Goal: Task Accomplishment & Management: Complete application form

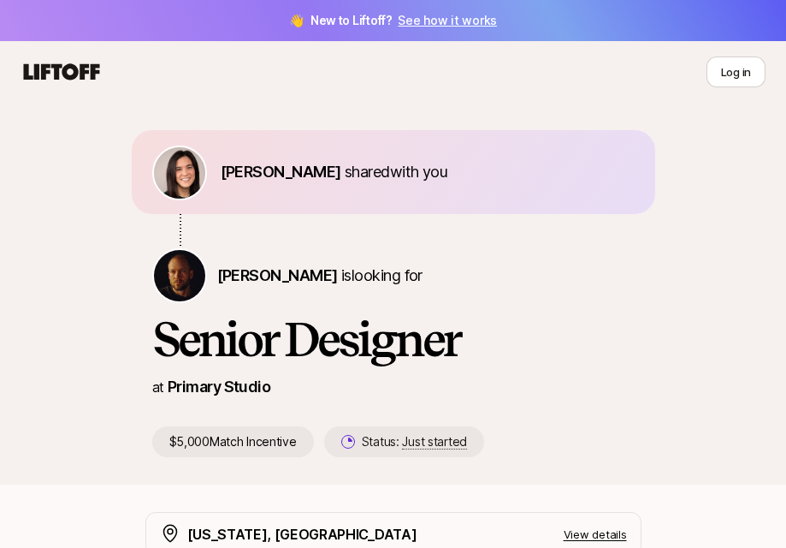
click at [84, 74] on icon at bounding box center [62, 71] width 76 height 16
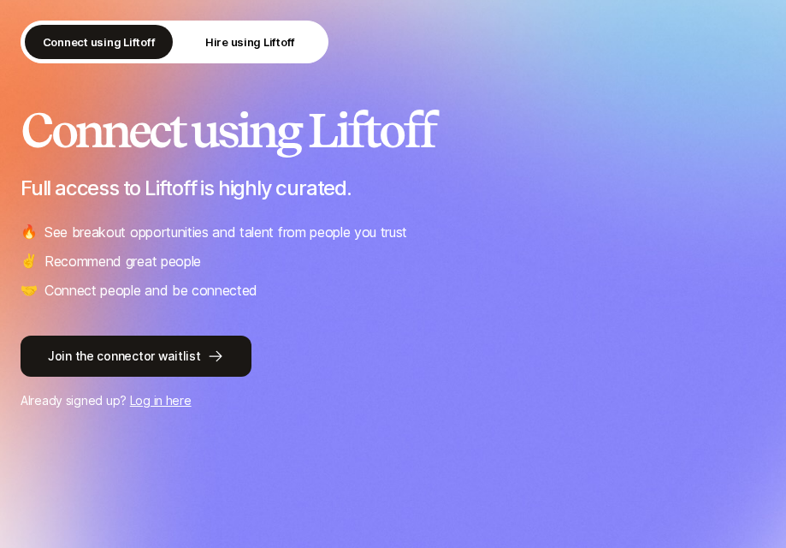
scroll to position [135, 0]
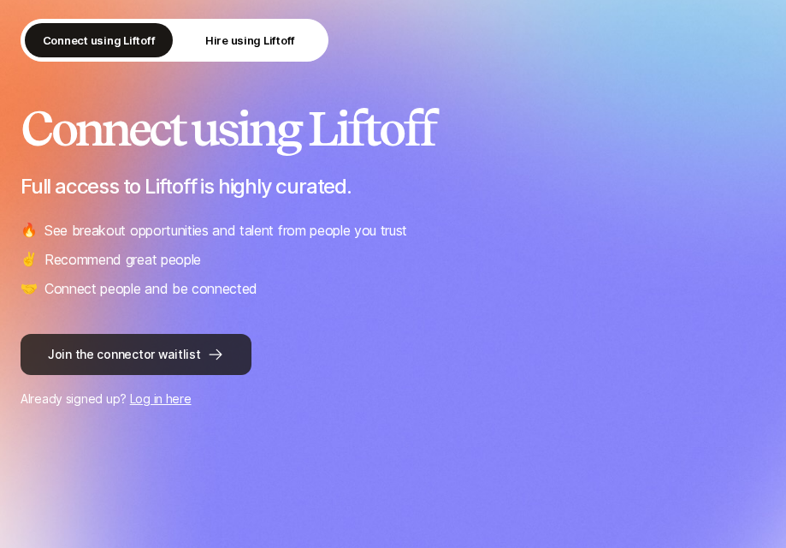
click at [208, 365] on button "Join the connector waitlist" at bounding box center [136, 354] width 231 height 41
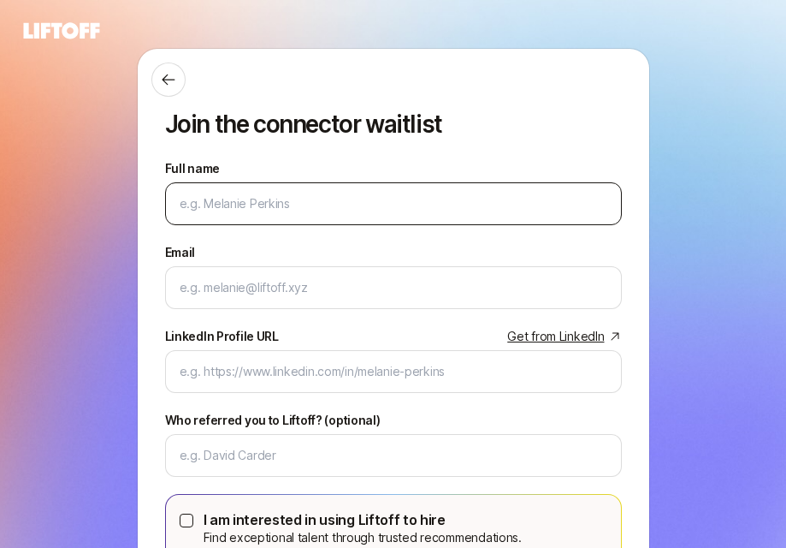
click at [337, 191] on div at bounding box center [393, 203] width 457 height 43
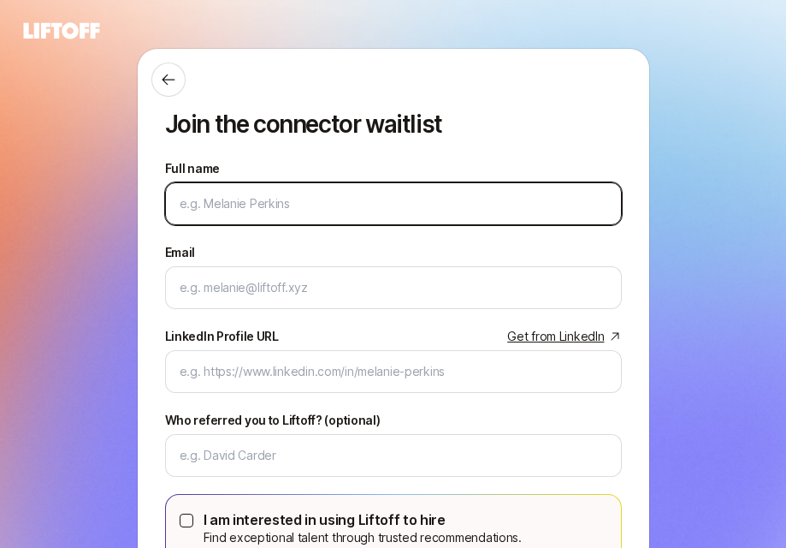
click at [348, 207] on input "Full name" at bounding box center [394, 203] width 428 height 21
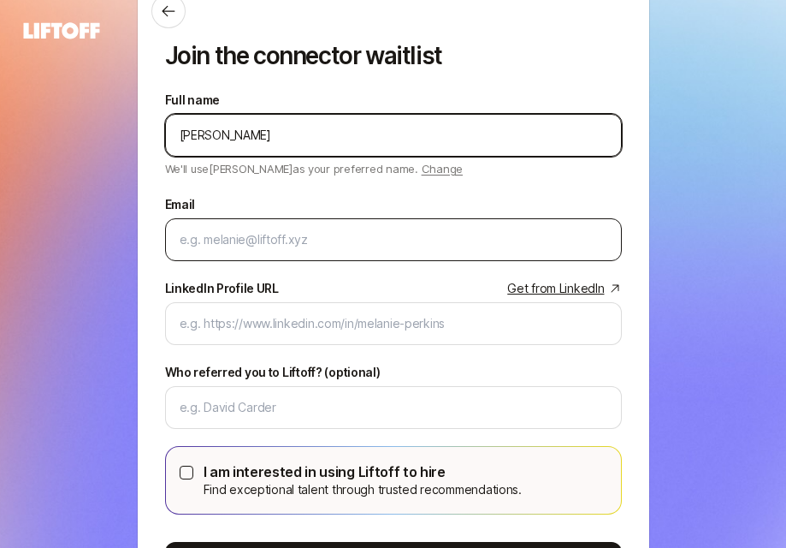
scroll to position [66, 0]
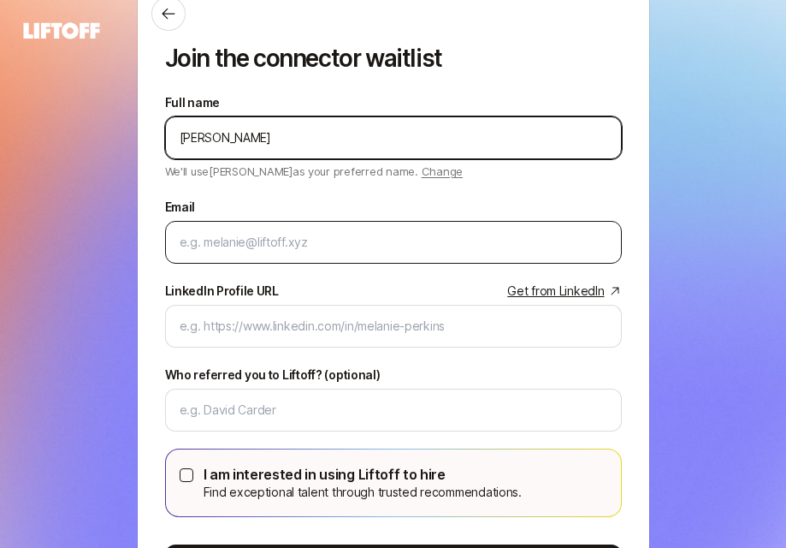
type input "[PERSON_NAME]"
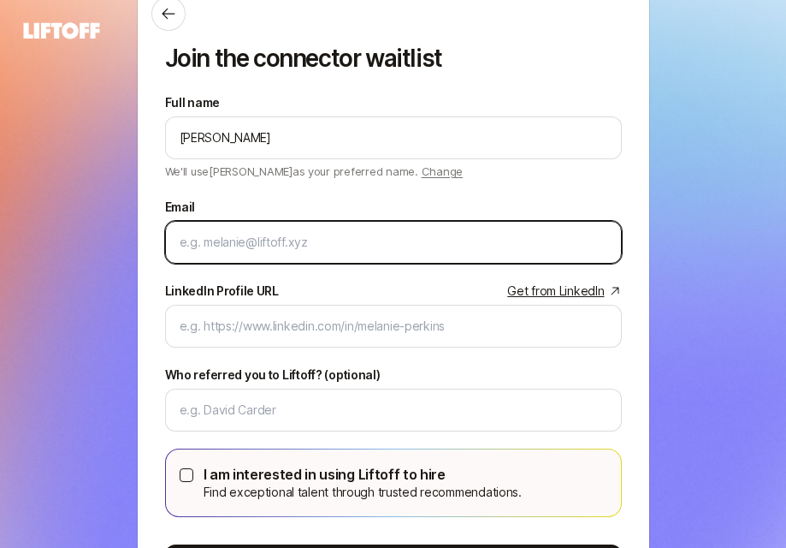
click at [299, 236] on input "Email" at bounding box center [394, 242] width 428 height 21
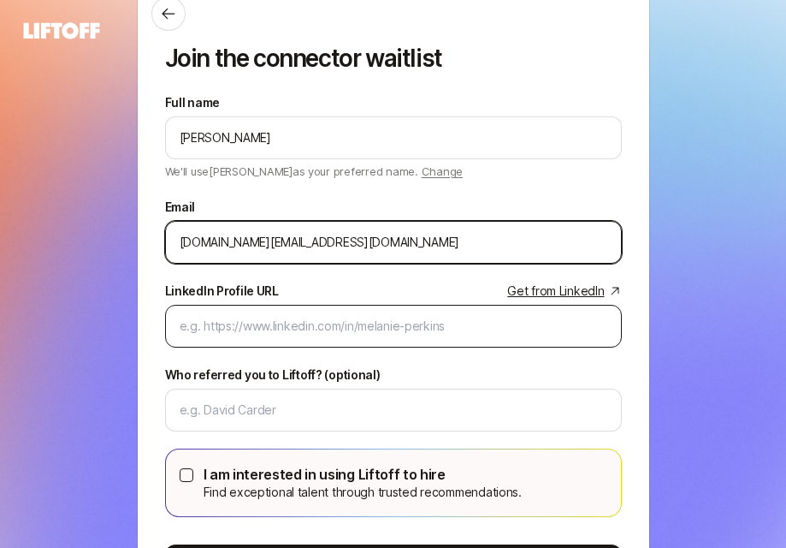
type input "[DOMAIN_NAME][EMAIL_ADDRESS][DOMAIN_NAME]"
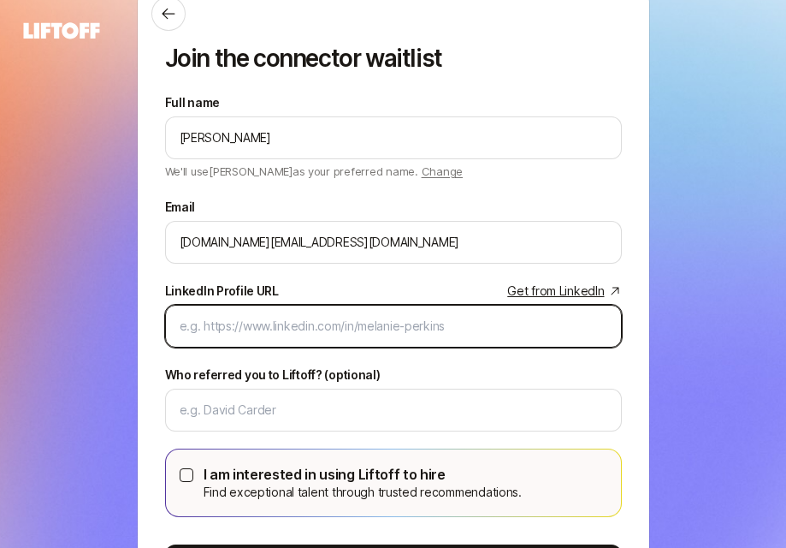
click at [282, 324] on input "LinkedIn Profile URL Get from LinkedIn" at bounding box center [394, 326] width 428 height 21
click at [234, 327] on input "[PERSON_NAME]" at bounding box center [394, 326] width 428 height 21
paste input "[URL][DOMAIN_NAME]"
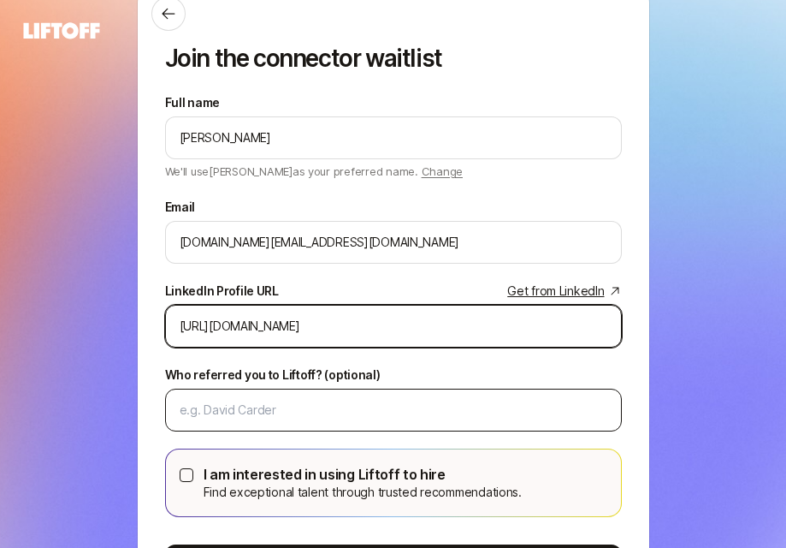
type input "[URL][DOMAIN_NAME]"
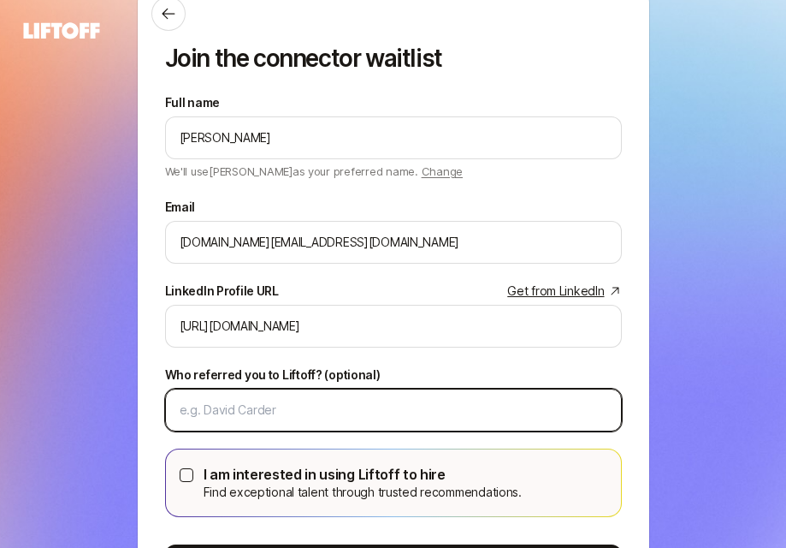
click at [287, 402] on input "Who referred you to Liftoff? (optional)" at bounding box center [394, 410] width 428 height 21
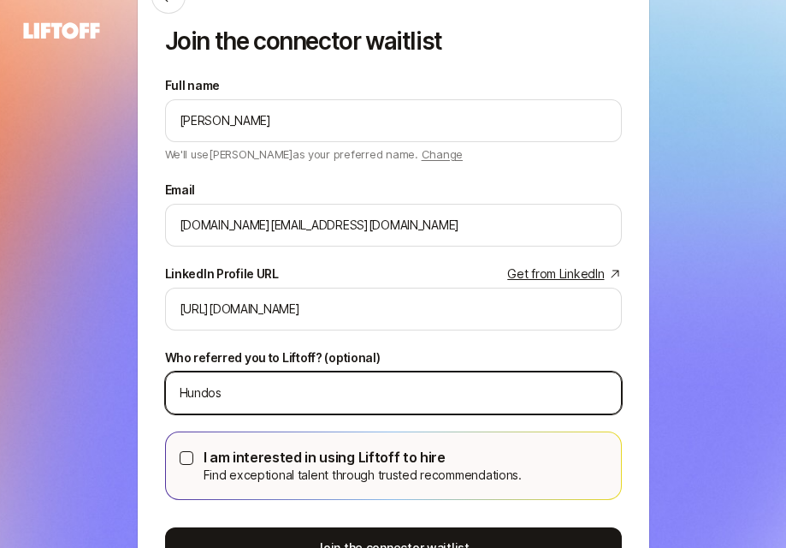
type input "Hundos"
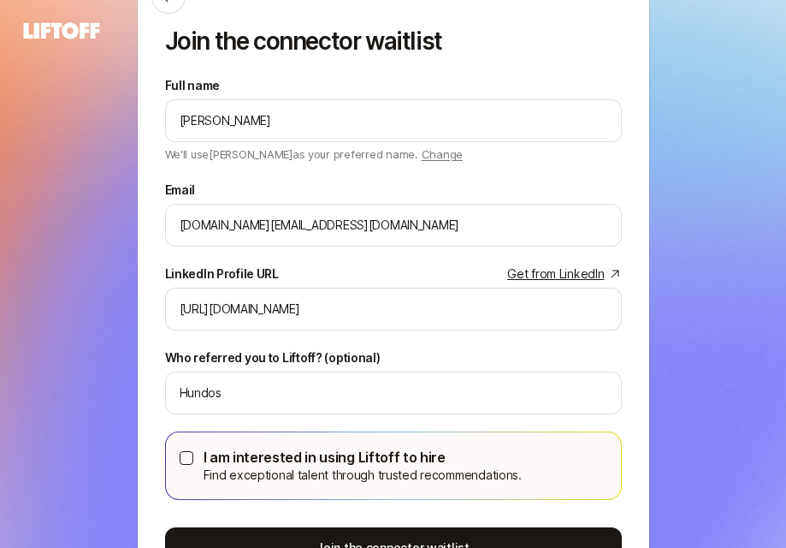
click at [189, 459] on button "I am interested in using Liftoff to hire Find exceptional talent through truste…" at bounding box center [187, 458] width 14 height 14
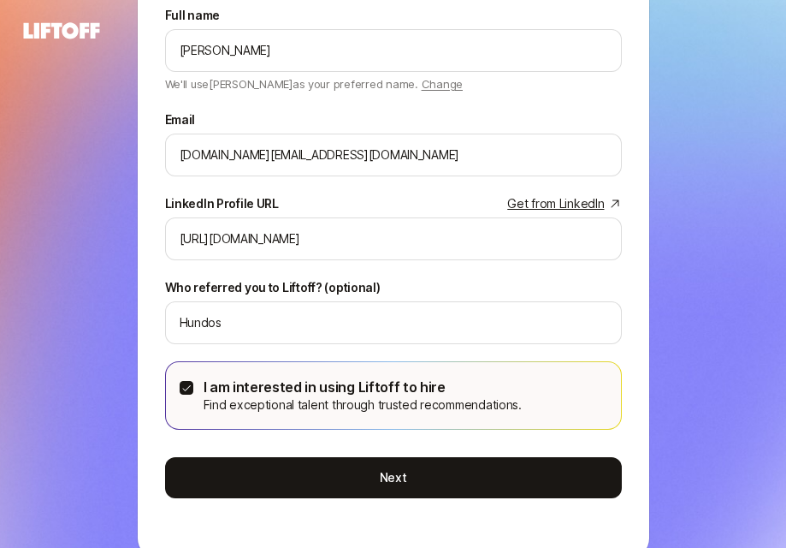
scroll to position [157, 0]
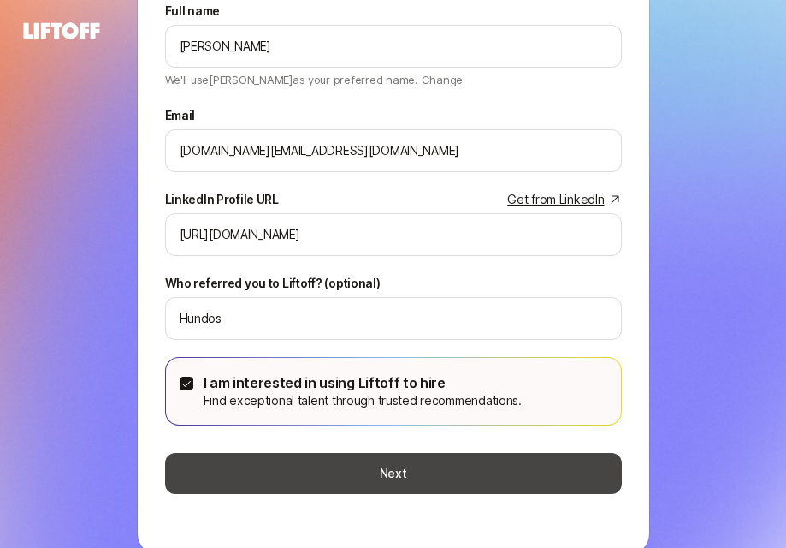
click at [266, 479] on button "Next" at bounding box center [393, 473] width 457 height 41
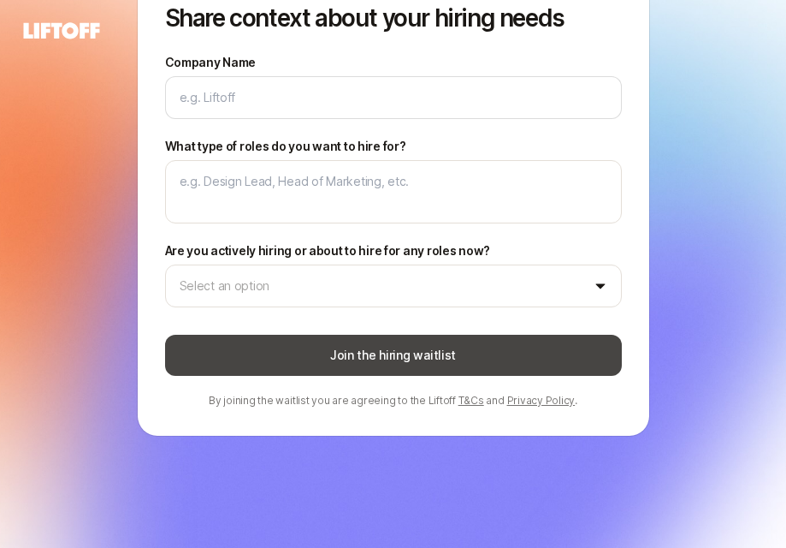
scroll to position [0, 0]
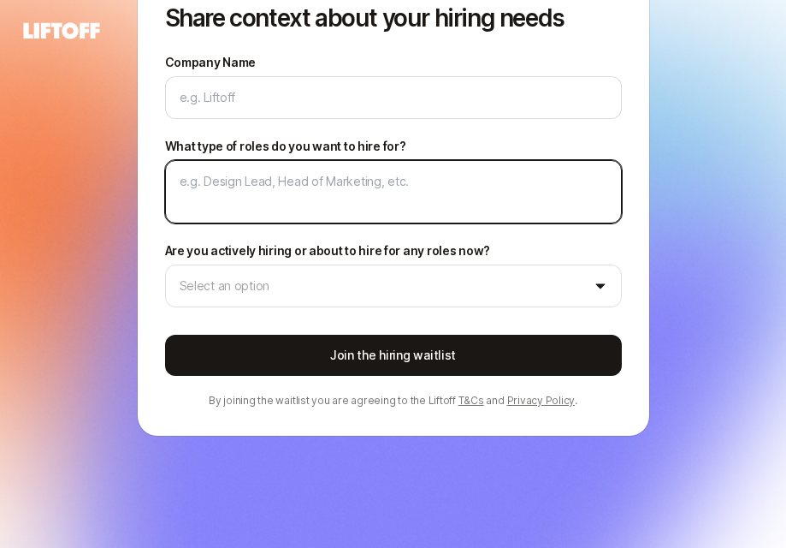
click at [240, 201] on textarea "What type of roles do you want to hire for?" at bounding box center [393, 191] width 457 height 63
type textarea "x"
type textarea "V"
type textarea "x"
type textarea "Vi"
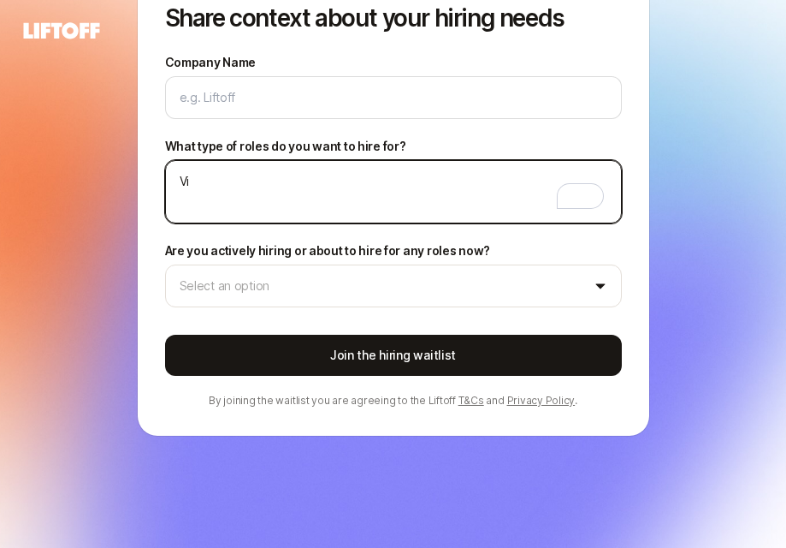
type textarea "x"
type textarea "Vis"
type textarea "x"
type textarea "Visu"
type textarea "x"
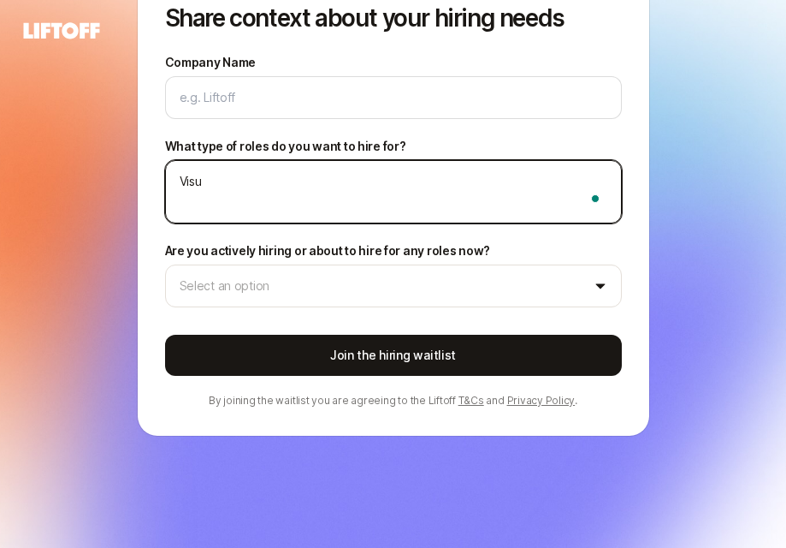
type textarea "Visua"
type textarea "x"
type textarea "Visual"
type textarea "x"
type textarea "Visual"
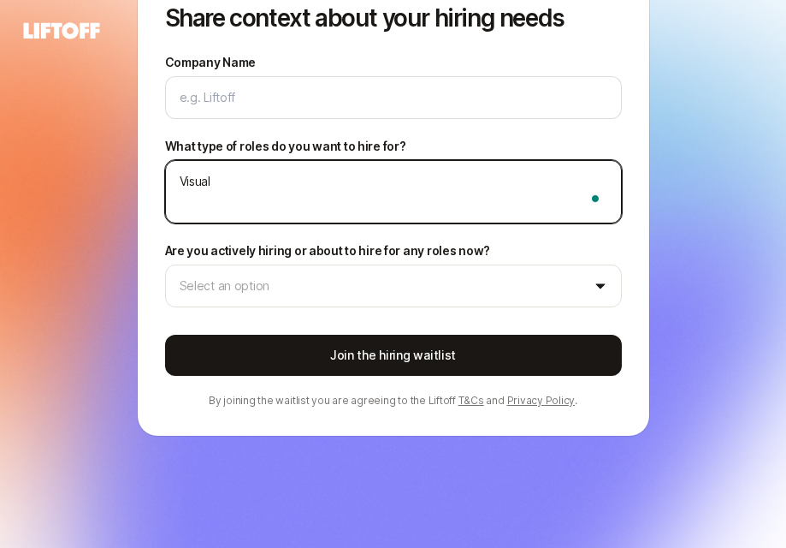
type textarea "x"
type textarea "Visual D"
type textarea "x"
type textarea "Visual De"
type textarea "x"
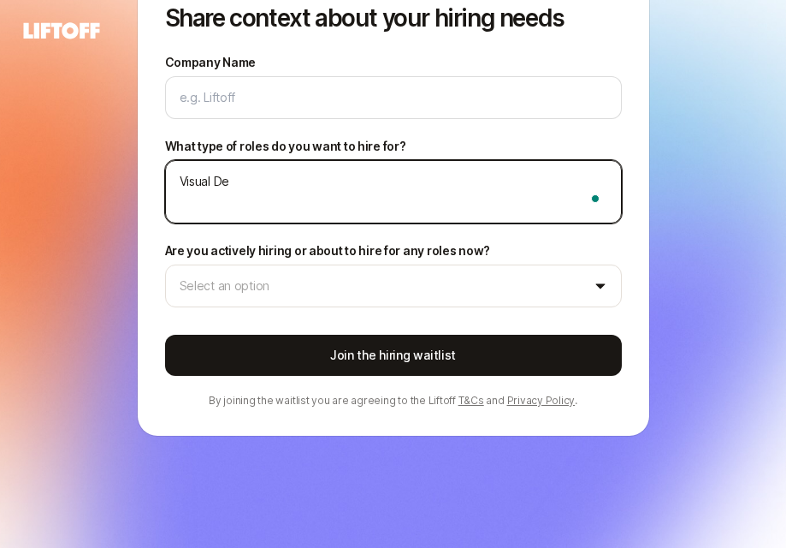
type textarea "Visual Des"
type textarea "x"
type textarea "Visual Desi"
type textarea "x"
type textarea "Visual Desig"
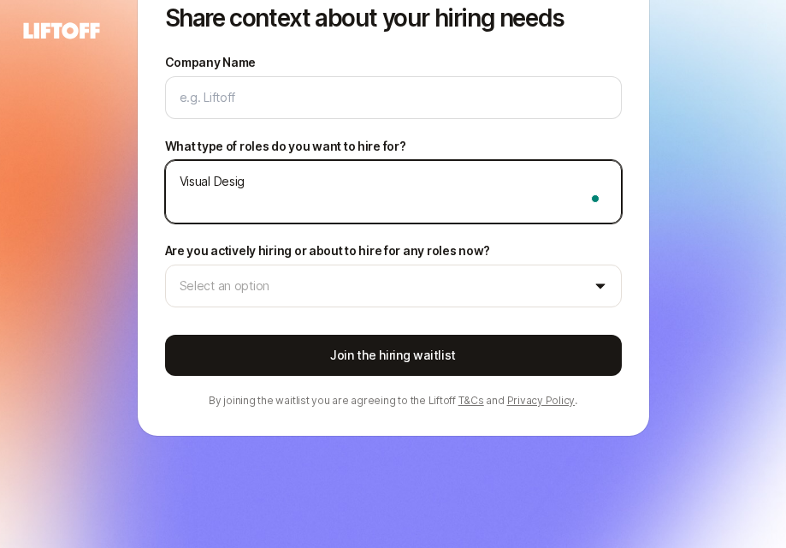
type textarea "x"
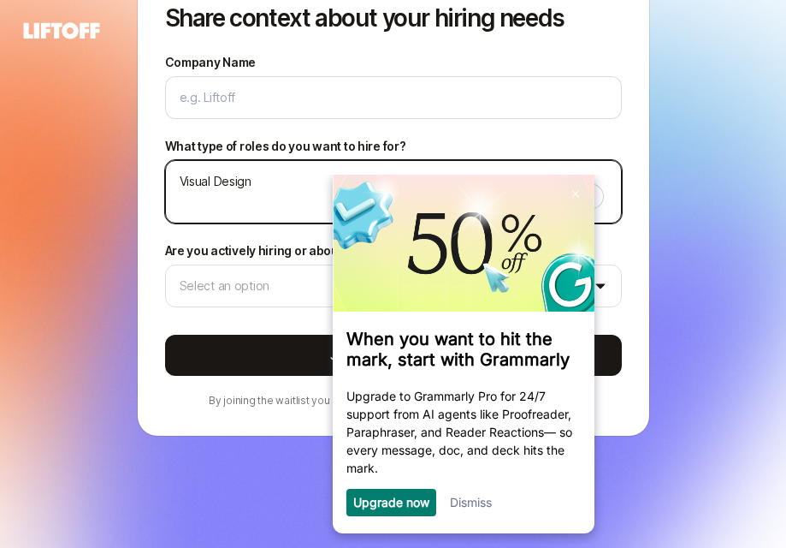
click at [272, 181] on textarea "Visual Design" at bounding box center [393, 191] width 457 height 63
click at [308, 202] on textarea "Visual Design" at bounding box center [393, 191] width 457 height 63
type textarea "Visual Design"
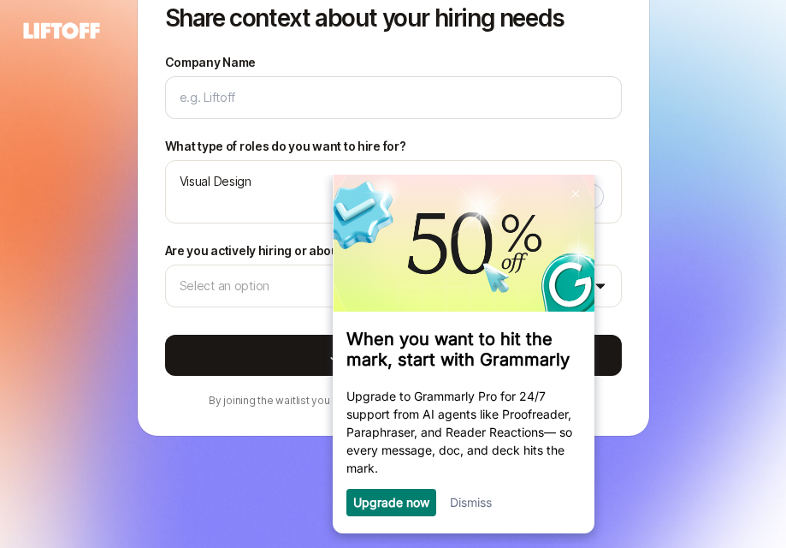
click at [474, 501] on link "Dismiss" at bounding box center [470, 502] width 42 height 15
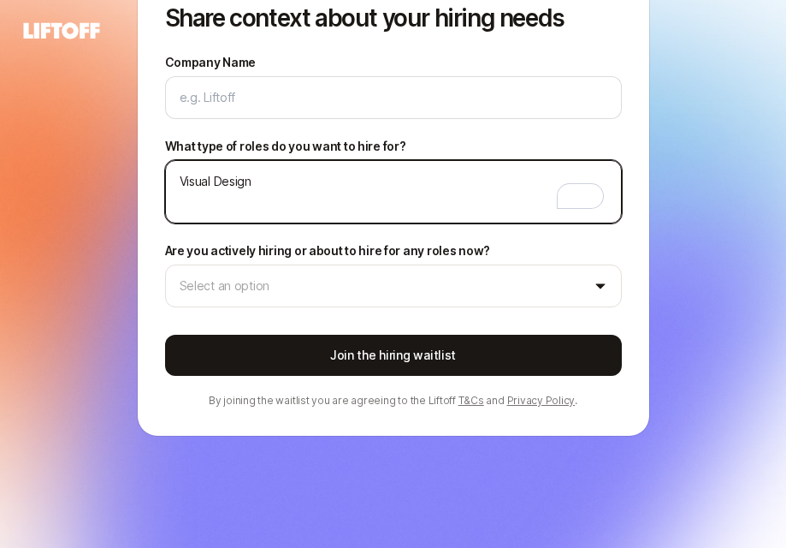
click at [301, 186] on textarea "Visual Design" at bounding box center [393, 191] width 457 height 63
type textarea "x"
type textarea "Visual Design,"
type textarea "x"
type textarea "Visual Design,"
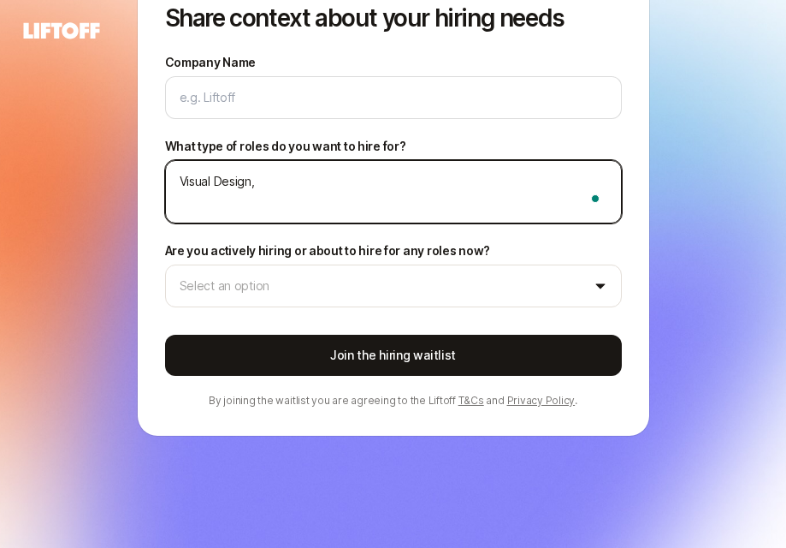
type textarea "x"
type textarea "Visual Design, P"
type textarea "x"
type textarea "Visual Design, Pr"
type textarea "x"
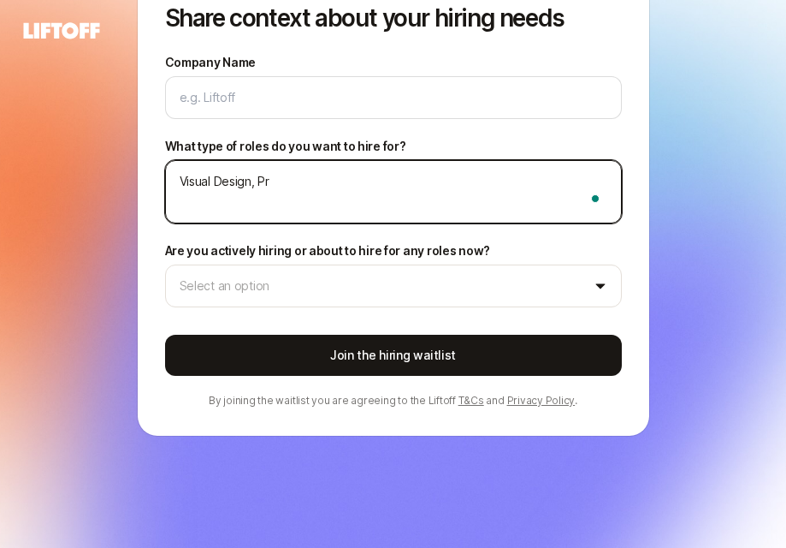
type textarea "Visual Design, Pro"
type textarea "x"
type textarea "Visual Design, Prod"
type textarea "x"
type textarea "Visual Design, Produ"
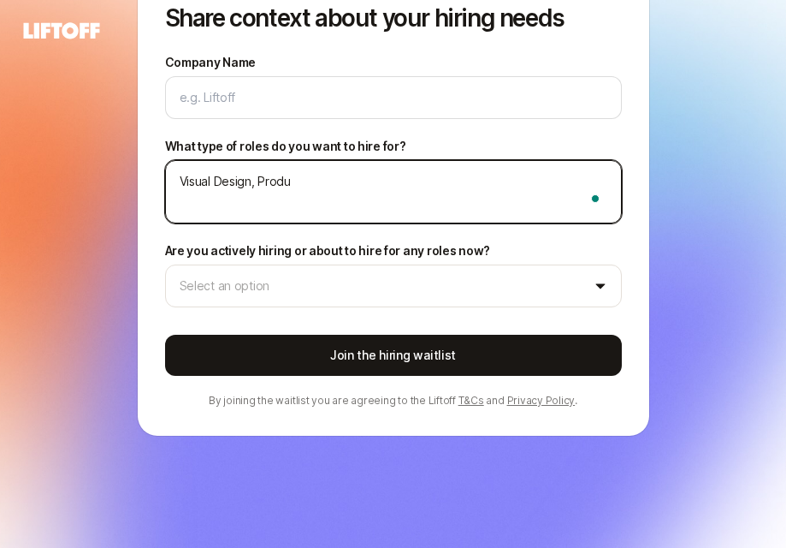
type textarea "x"
type textarea "Visual Design, Produc"
type textarea "x"
type textarea "Visual Design, Product"
type textarea "x"
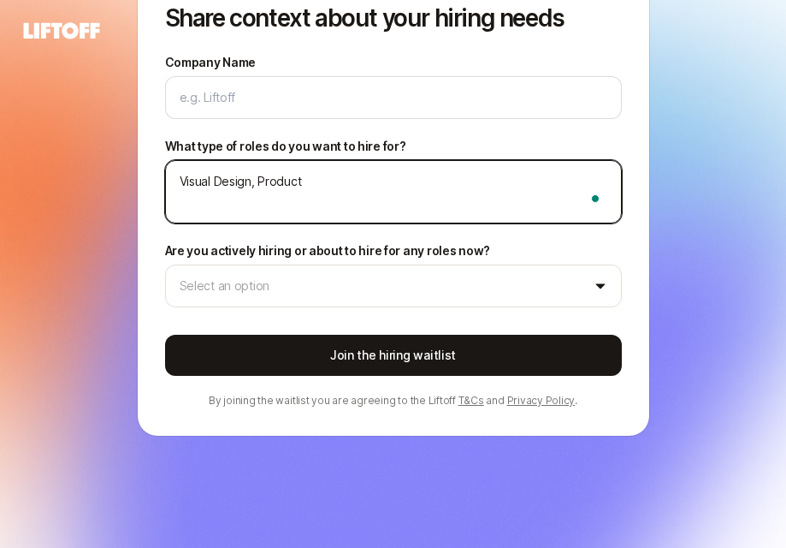
type textarea "Visual Design, Product"
type textarea "x"
type textarea "Visual Design, Product D"
type textarea "x"
type textarea "Visual Design, Product De"
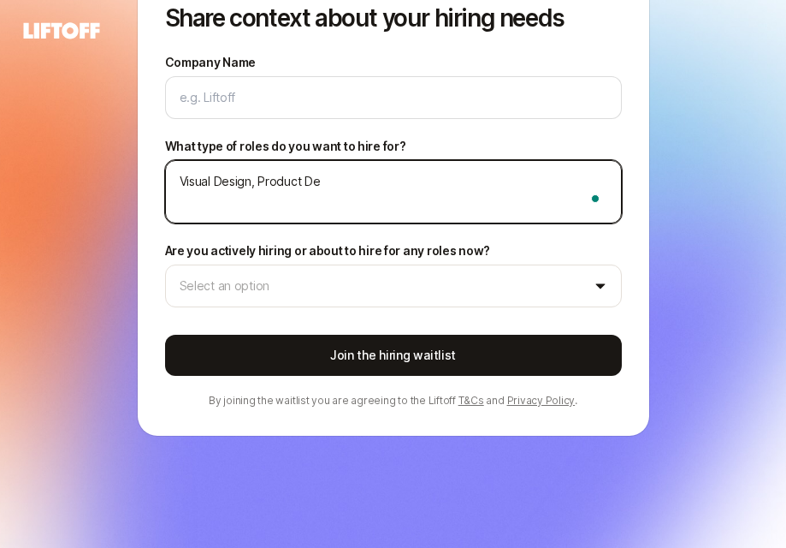
type textarea "x"
type textarea "Visual Design, Product Des"
type textarea "x"
type textarea "Visual Design, Product Desi"
type textarea "x"
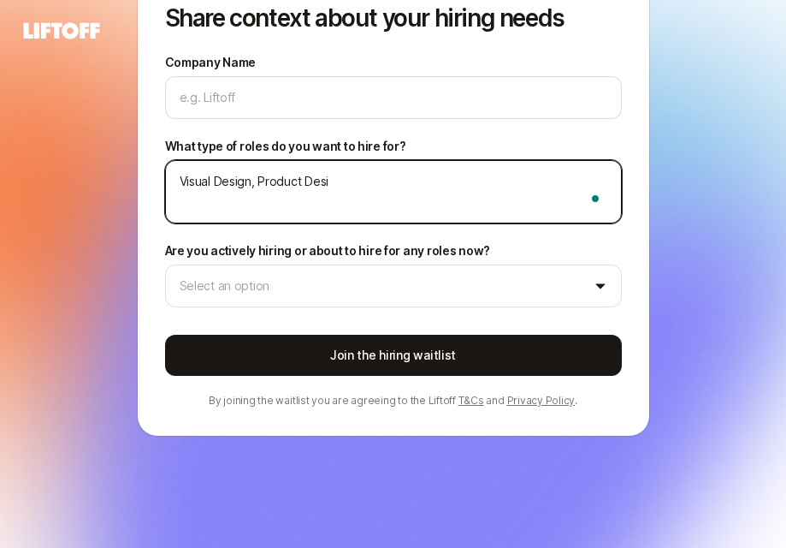
type textarea "Visual Design, Product Desig"
type textarea "x"
type textarea "Visual Design, Product Design"
type textarea "x"
type textarea "Visual Design, Product Design,"
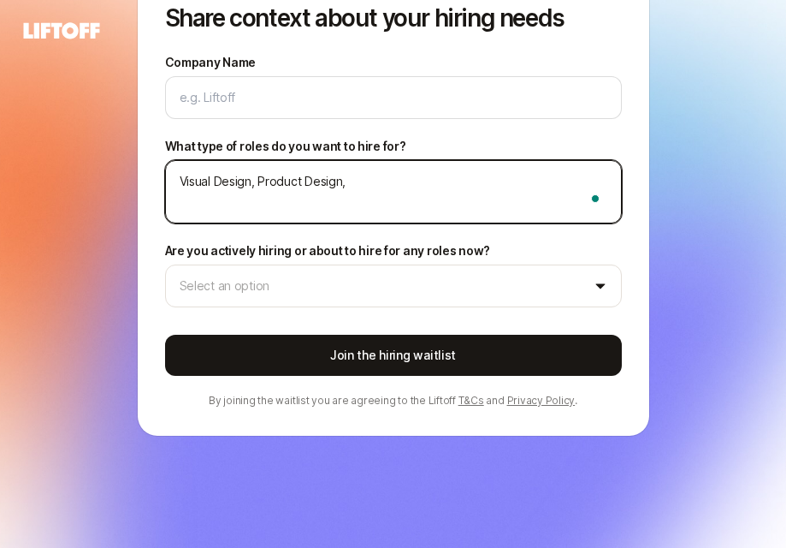
type textarea "x"
type textarea "Visual Design, Product Design,"
type textarea "x"
type textarea "Visual Design, Product Design, V"
type textarea "x"
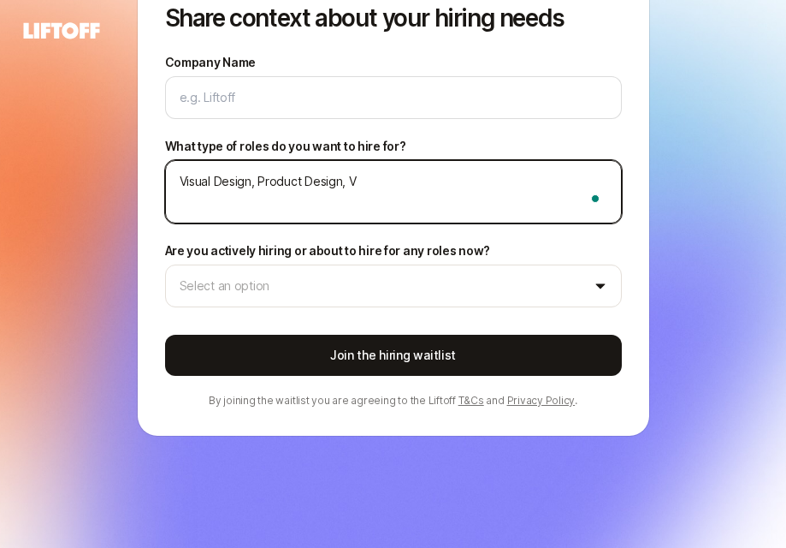
type textarea "Visual Design, Product Design, Vd"
type textarea "x"
type textarea "Visual Design, Product Design, V"
type textarea "x"
type textarea "Visual Design, Product Design, Vi"
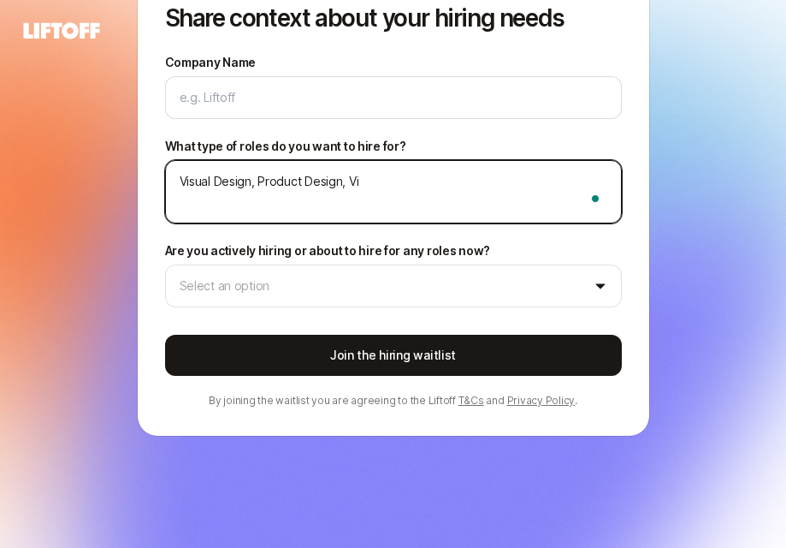
type textarea "x"
type textarea "Visual Design, Product Design, Vid"
type textarea "x"
type textarea "Visual Design, Product Design, Vide"
type textarea "x"
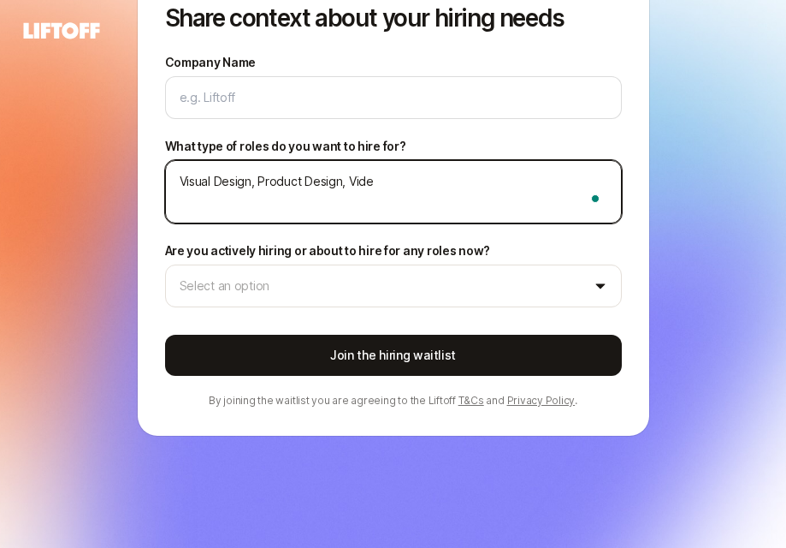
type textarea "Visual Design, Product Design, Video"
type textarea "x"
type textarea "Visual Design, Product Design, Video,"
type textarea "x"
type textarea "Visual Design, Product Design, Video,"
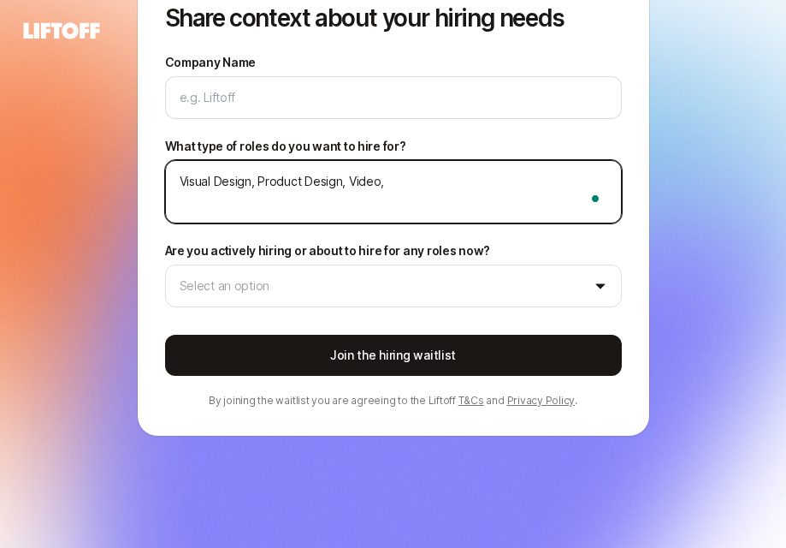
type textarea "x"
type textarea "Visual Design, Product Design, Video, A"
type textarea "x"
type textarea "Visual Design, Product Design, Video, An"
type textarea "x"
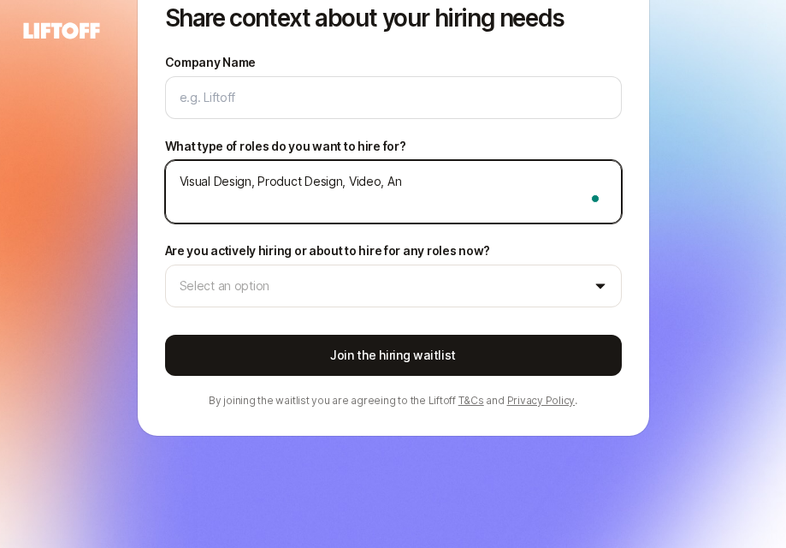
type textarea "Visual Design, Product Design, Video, Ani"
type textarea "x"
type textarea "Visual Design, Product Design, Video, Anim"
type textarea "x"
type textarea "Visual Design, Product Design, Video, Anima"
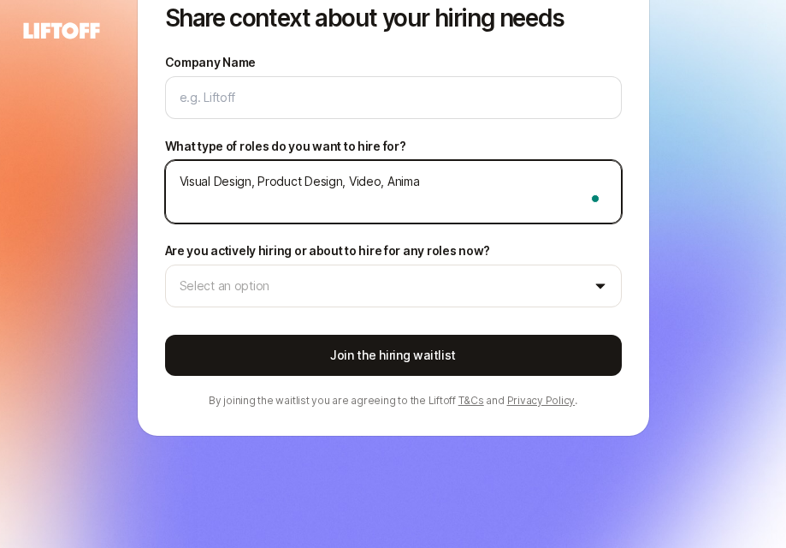
type textarea "x"
type textarea "Visual Design, Product Design, Video, Animat"
type textarea "x"
type textarea "Visual Design, Product Design, Video, Animati"
type textarea "x"
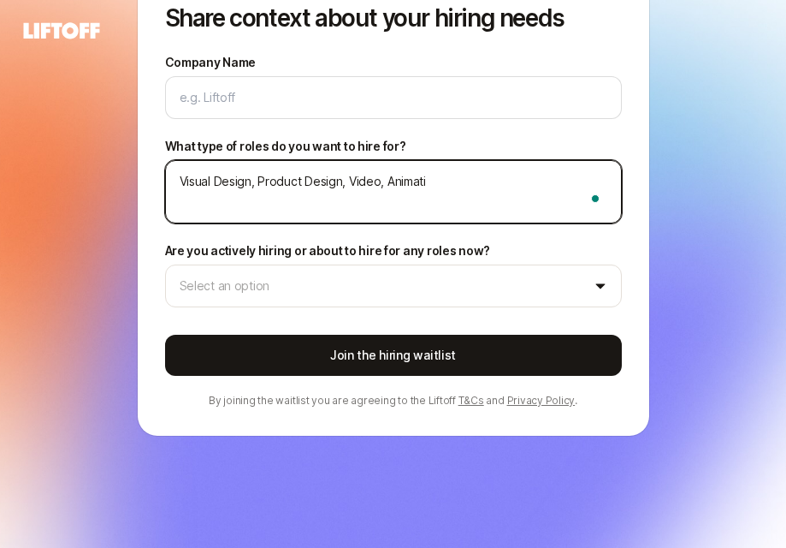
type textarea "Visual Design, Product Design, Video, Animatio"
type textarea "x"
type textarea "Visual Design, Product Design, Video, Animation"
type textarea "x"
type textarea "Visual Design, Product Design, Video, Animation,"
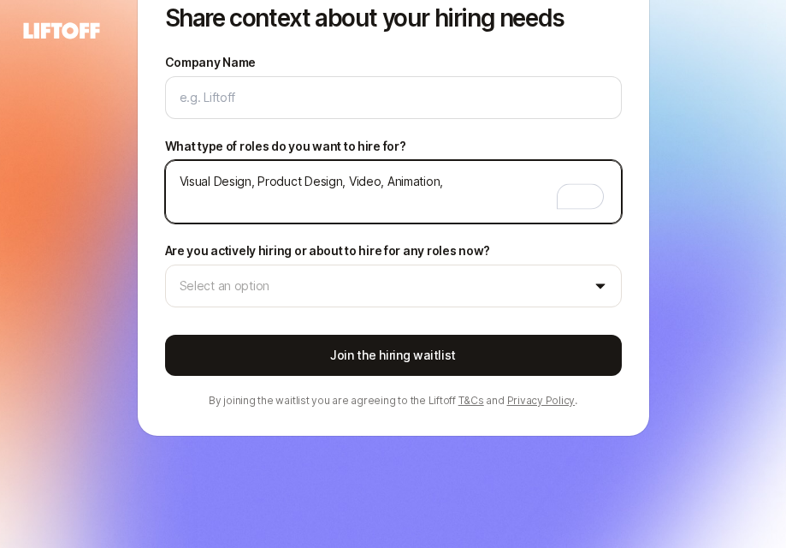
type textarea "x"
type textarea "Visual Design, Product Design, Video, Animation,"
type textarea "x"
type textarea "Visual Design, Product Design, Video, Animation, S"
type textarea "x"
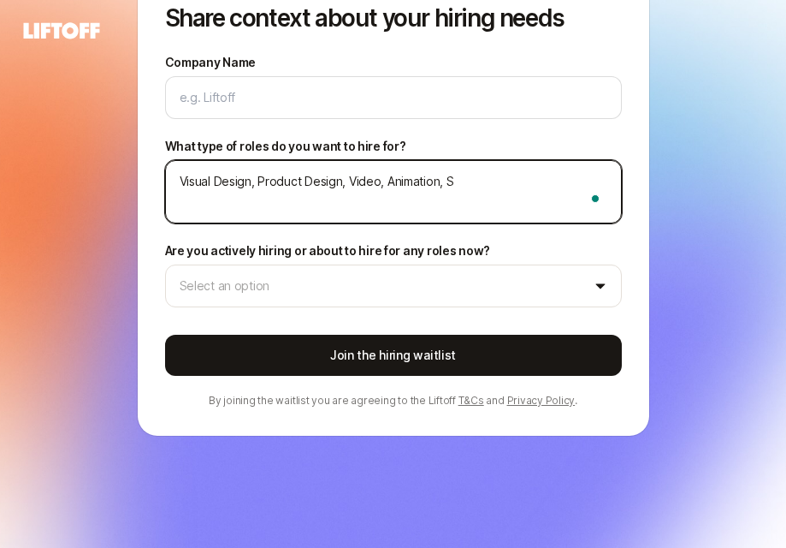
type textarea "Visual Design, Product Design, Video, Animation, So"
type textarea "x"
type textarea "Visual Design, Product Design, Video, Animation, Soci"
type textarea "x"
type textarea "Visual Design, Product Design, Video, Animation, [PERSON_NAME]"
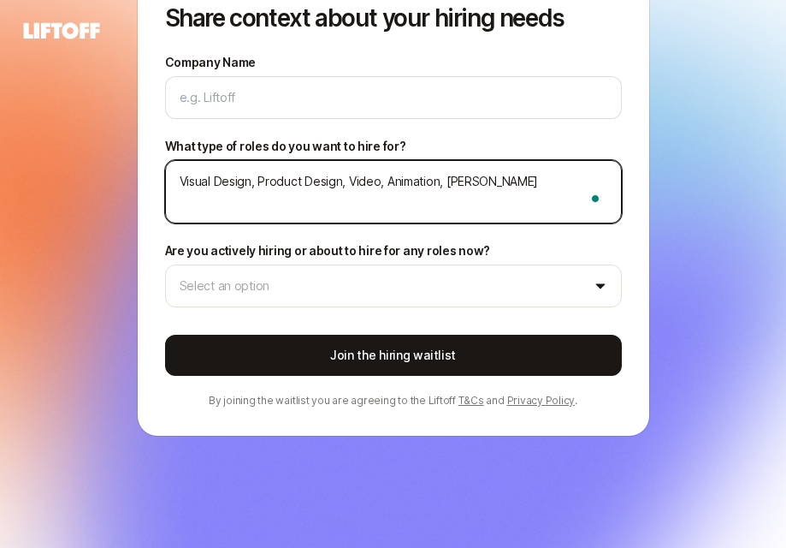
type textarea "x"
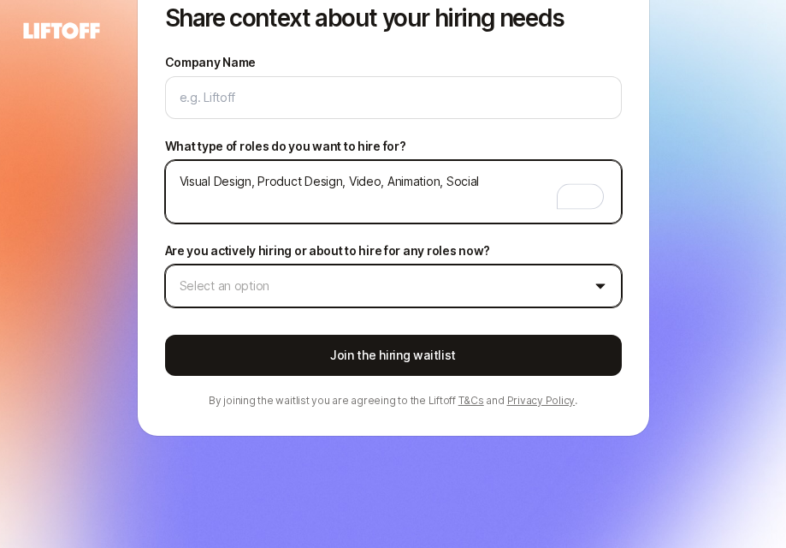
type textarea "Visual Design, Product Design, Video, Animation, Social"
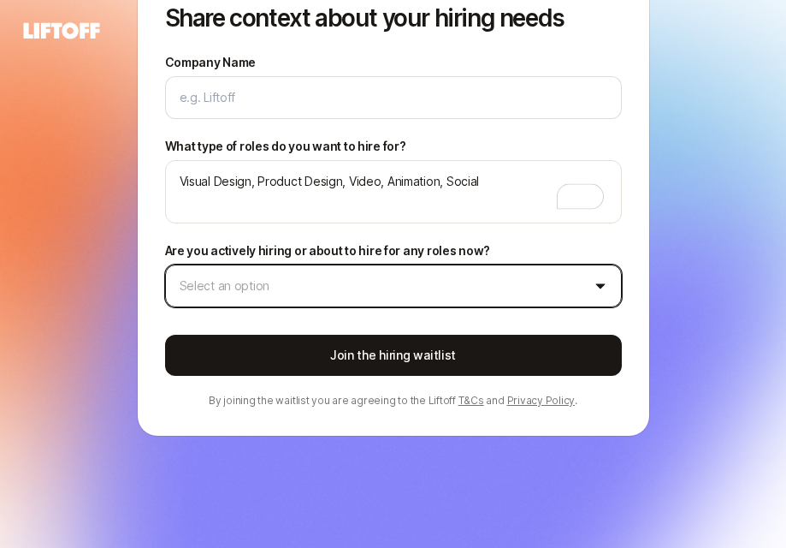
click at [280, 282] on html "Share context about your hiring needs Company Name What type of roles do you wa…" at bounding box center [393, 274] width 786 height 548
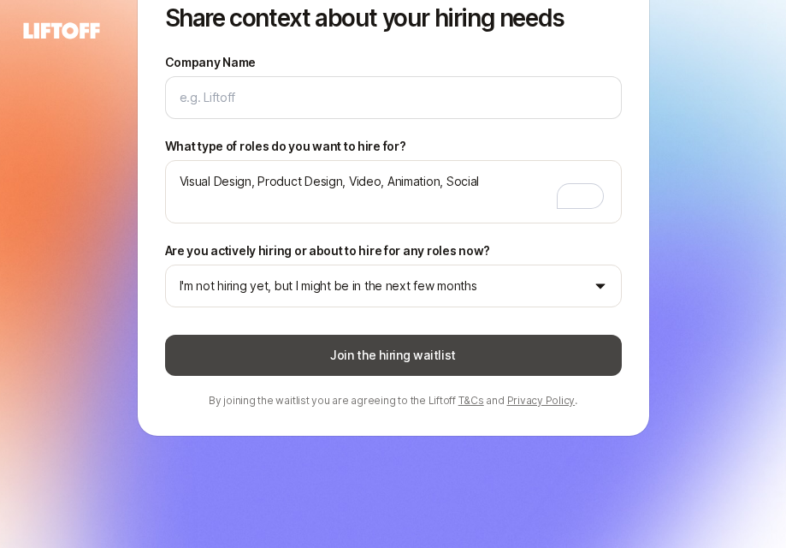
click at [329, 365] on button "Join the hiring waitlist" at bounding box center [393, 355] width 457 height 41
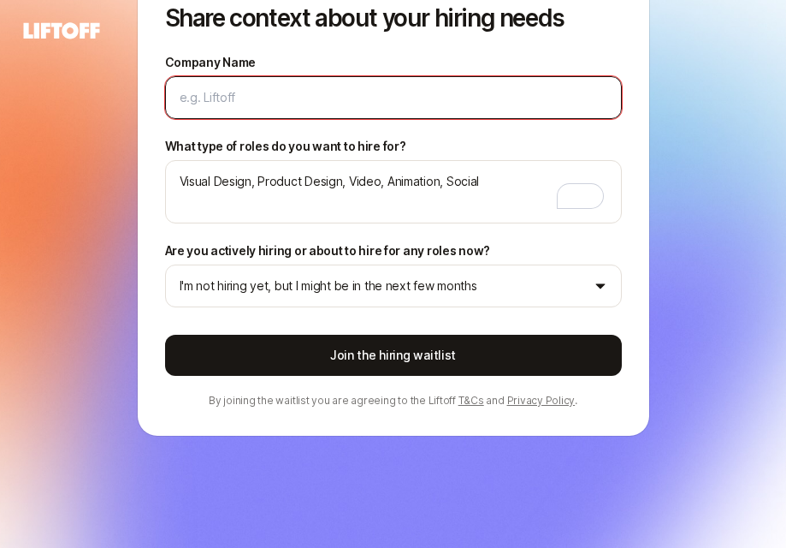
click at [296, 101] on input "Company Name" at bounding box center [394, 97] width 428 height 21
type textarea "x"
type input "T"
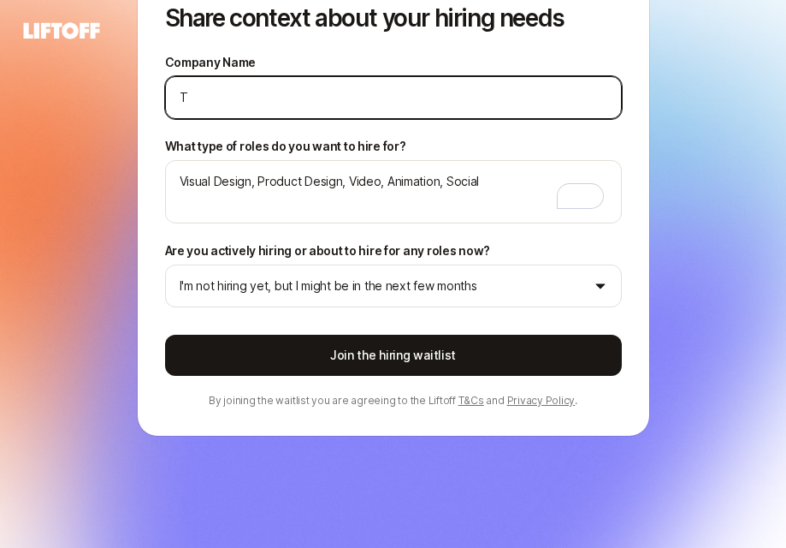
type textarea "x"
type input "Tr"
type textarea "x"
type input "Tre"
type textarea "x"
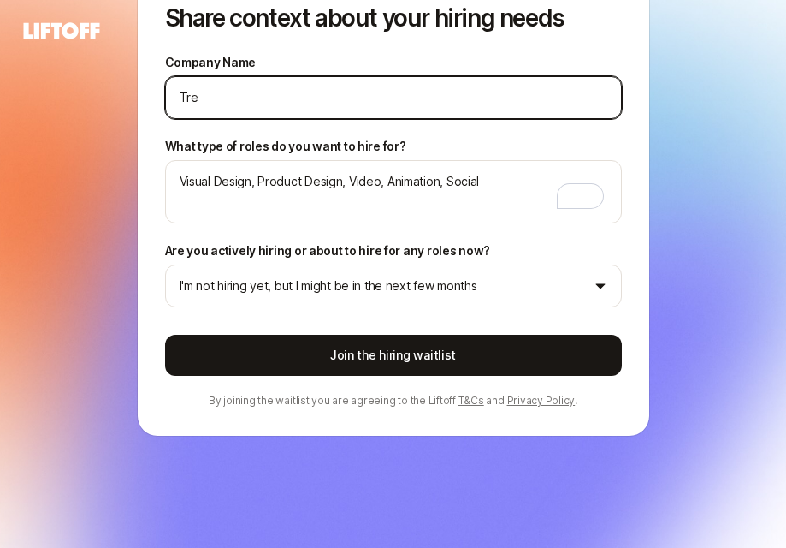
type input "Tree"
type textarea "x"
type input "Tree."
type textarea "x"
type input "Tree.c"
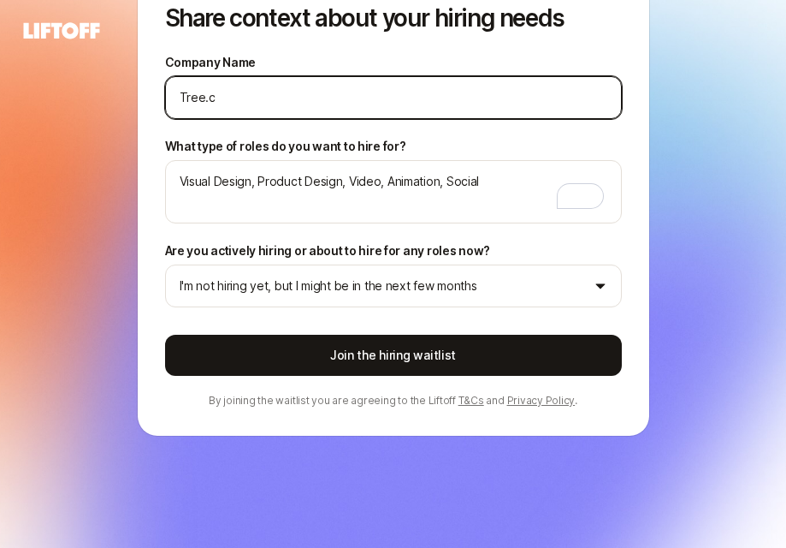
type textarea "x"
type input "Tree.ce"
type textarea "x"
type input "[DOMAIN_NAME]"
type textarea "x"
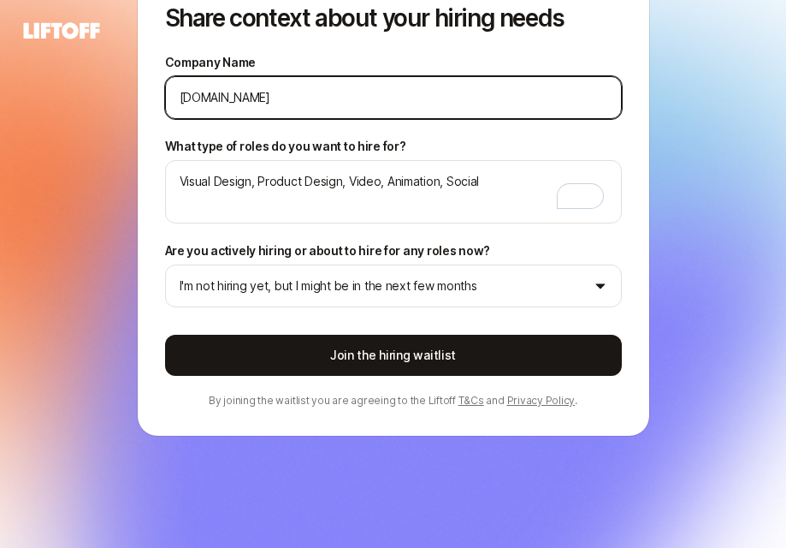
type input "[DOMAIN_NAME]."
type textarea "x"
type input "Tree.ceo.c"
type textarea "x"
type input "[DOMAIN_NAME]"
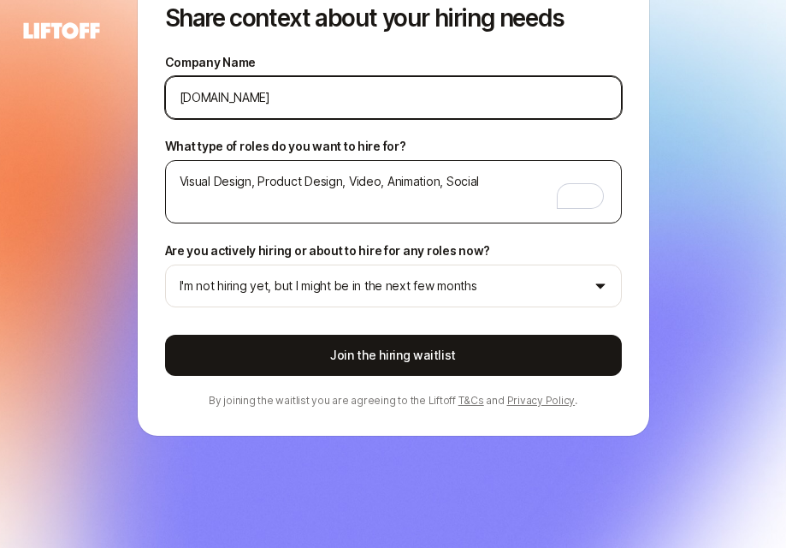
type textarea "x"
type input "Tree.ceo.c"
type textarea "x"
type input "[DOMAIN_NAME]."
type textarea "x"
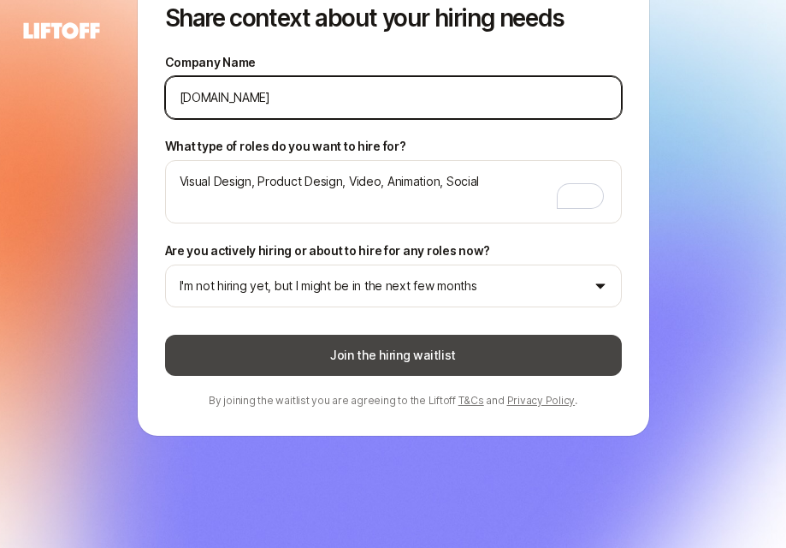
type input "[DOMAIN_NAME]"
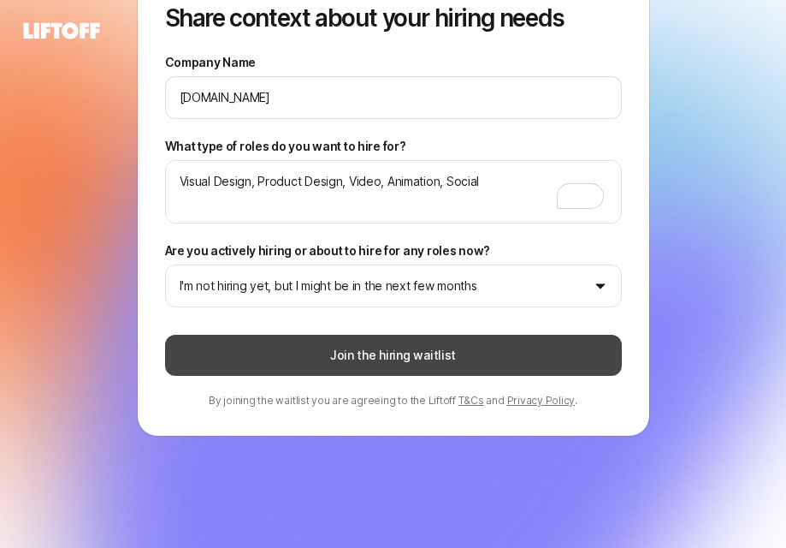
click at [437, 355] on button "Join the hiring waitlist" at bounding box center [393, 355] width 457 height 41
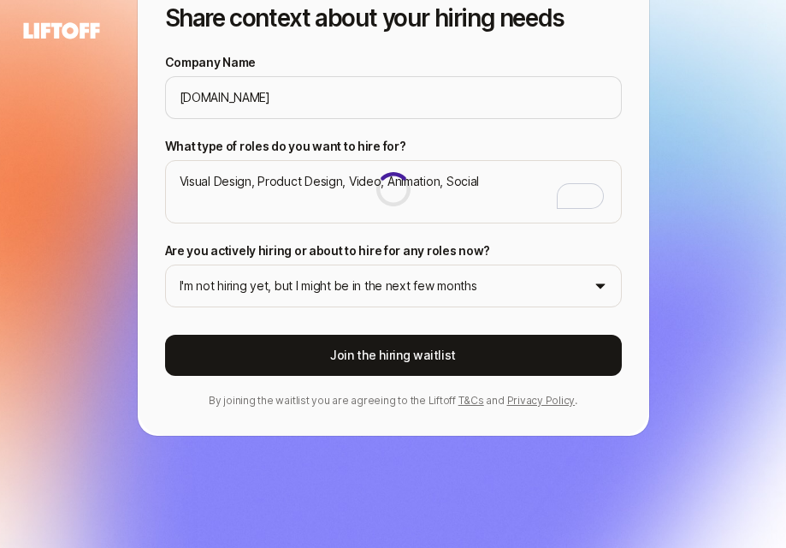
type textarea "x"
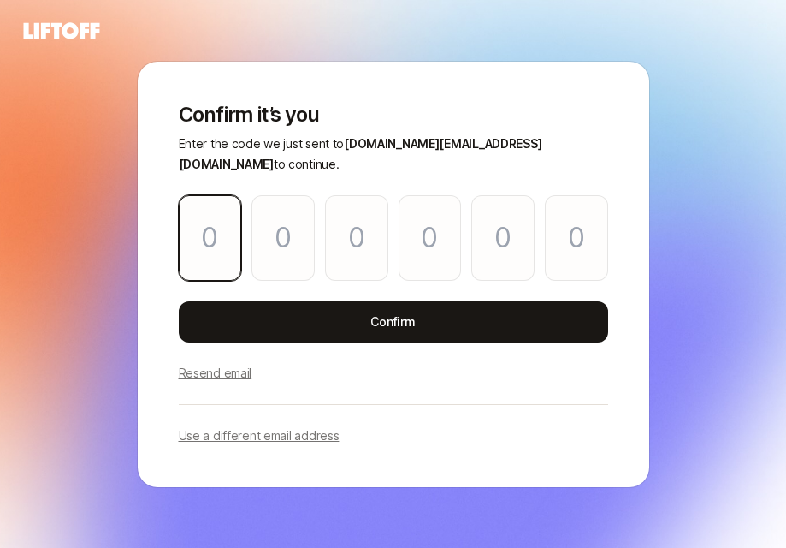
click at [211, 231] on input "Please enter OTP character 1" at bounding box center [210, 238] width 63 height 86
paste input "8"
type input "4"
type input "5"
type input "6"
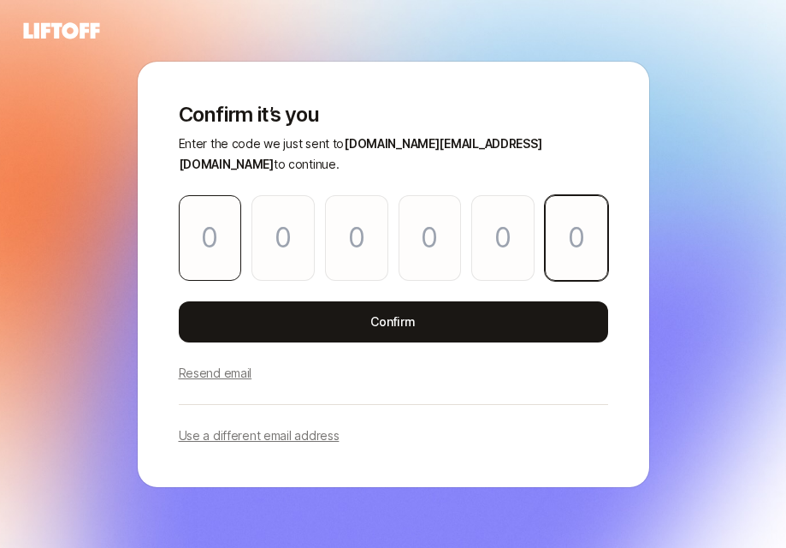
type input "4"
type input "7"
type input "8"
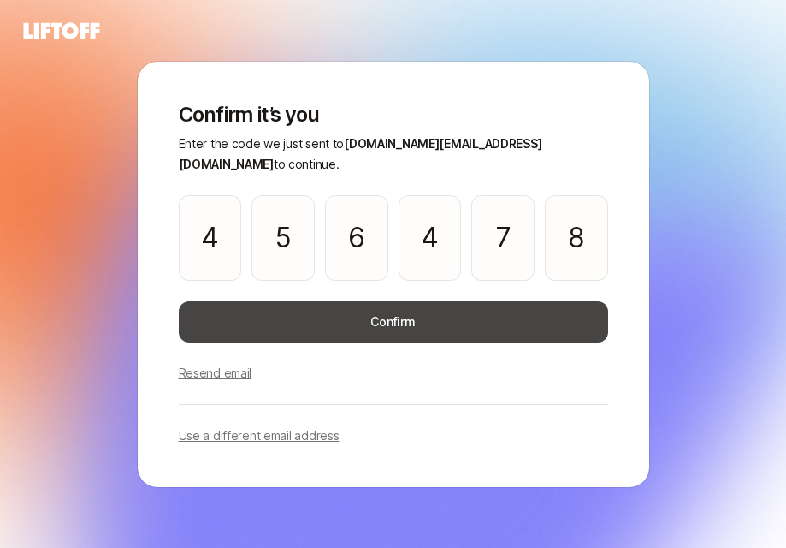
click at [368, 315] on button "Confirm" at bounding box center [394, 321] width 430 height 41
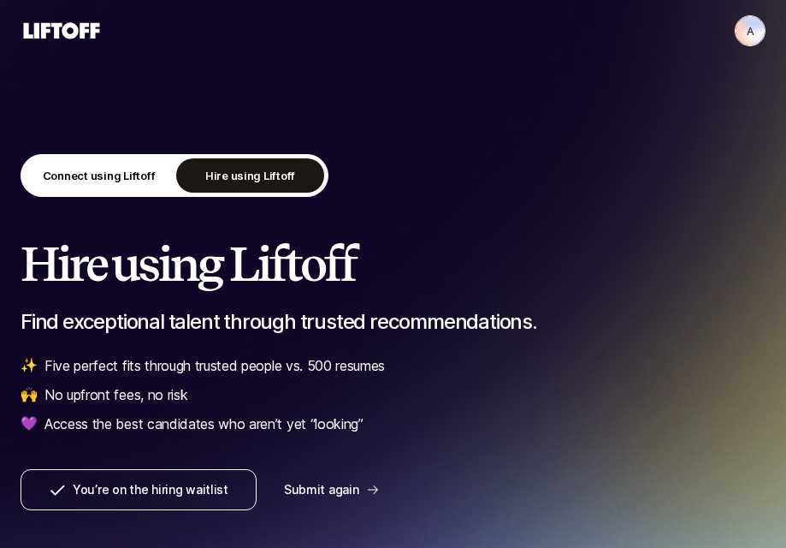
click at [444, 222] on div "Connect using Liftoff Hire using Liftoff Hire using Liftoff Find exceptional ta…" at bounding box center [393, 332] width 745 height 356
click at [128, 182] on p "Connect using Liftoff" at bounding box center [99, 175] width 113 height 17
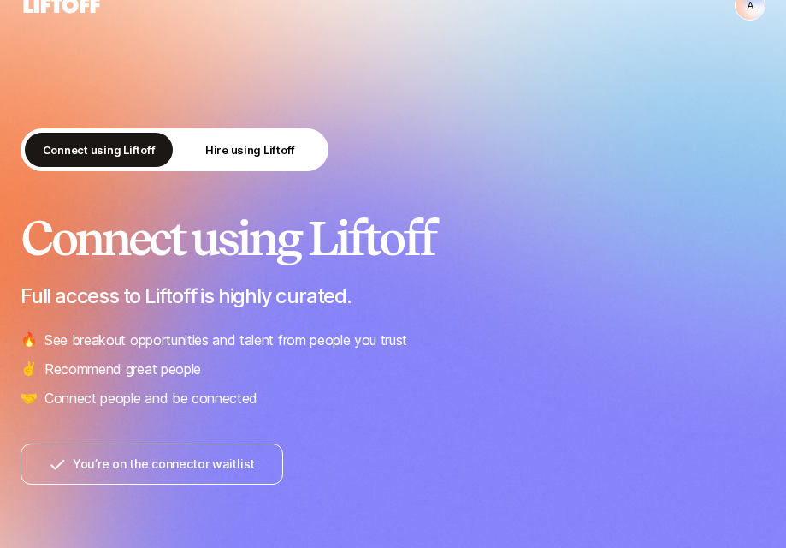
scroll to position [28, 0]
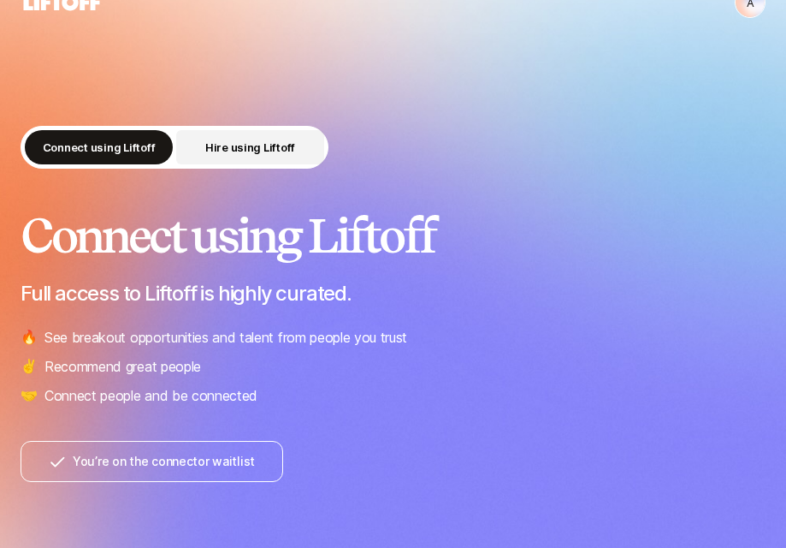
click at [231, 149] on p "Hire using Liftoff" at bounding box center [250, 147] width 90 height 17
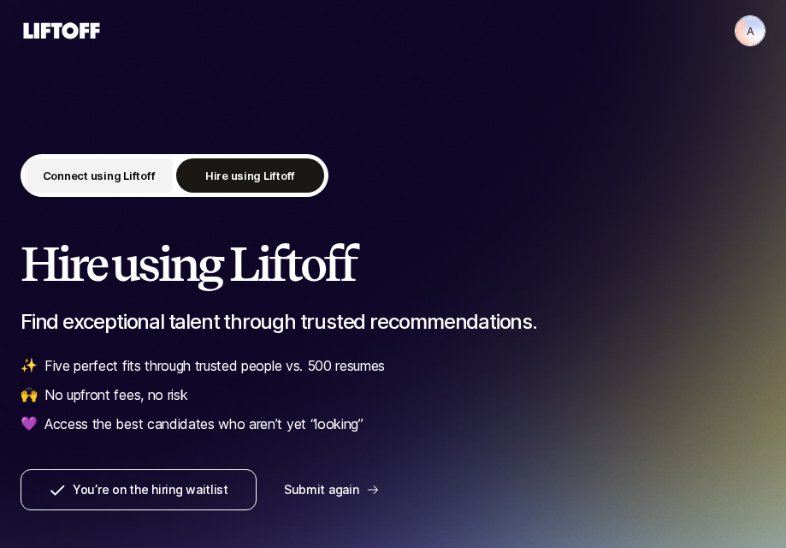
click at [80, 173] on p "Connect using Liftoff" at bounding box center [99, 175] width 113 height 17
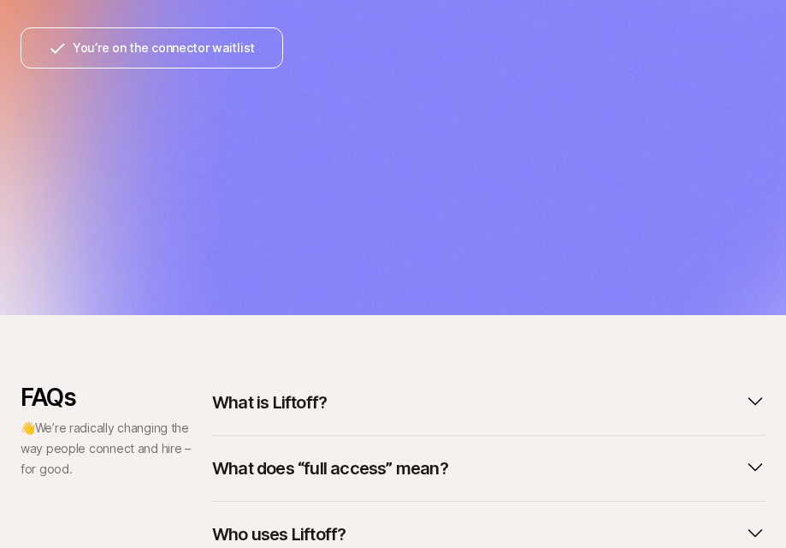
scroll to position [685, 0]
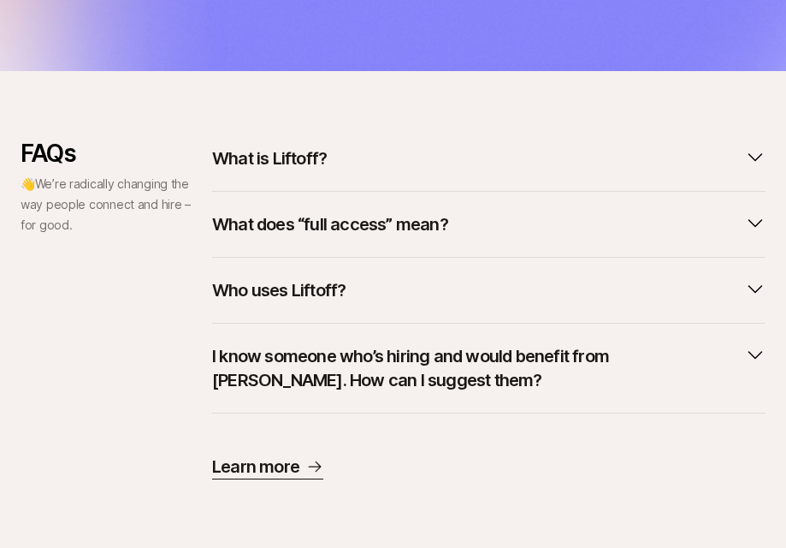
click at [615, 226] on button "What does “full access” mean?" at bounding box center [489, 224] width 554 height 38
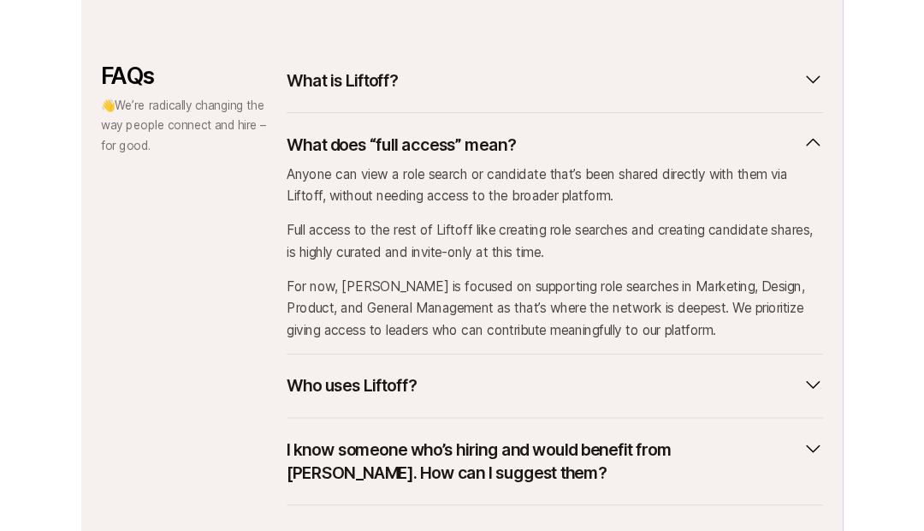
scroll to position [0, 0]
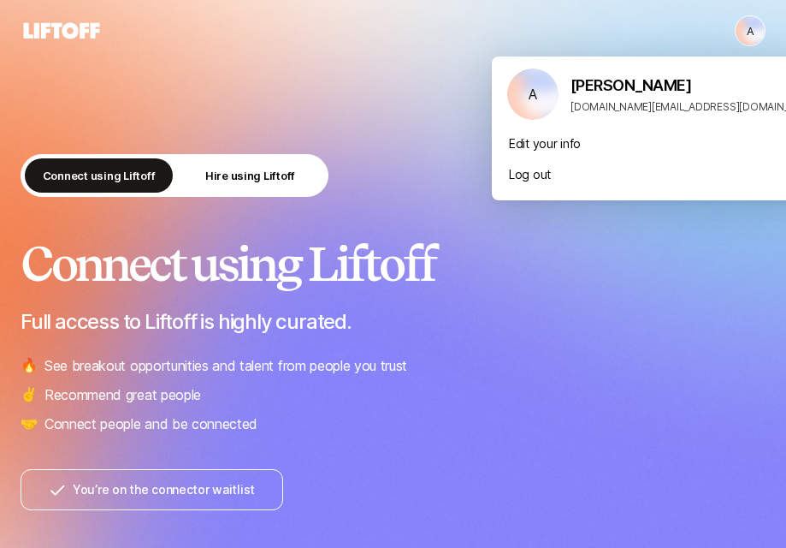
click at [749, 33] on html "A A Connect using Liftoff Hire using Liftoff Connect using Liftoff Full access …" at bounding box center [393, 274] width 786 height 548
click at [80, 23] on html "A A Connect using Liftoff Hire using Liftoff Connect using Liftoff Full access …" at bounding box center [393, 274] width 786 height 548
